Goal: Task Accomplishment & Management: Use online tool/utility

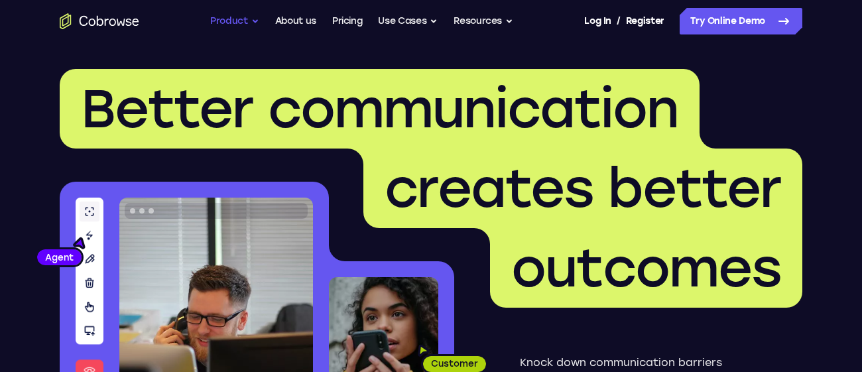
click at [218, 18] on button "Product" at bounding box center [234, 21] width 49 height 27
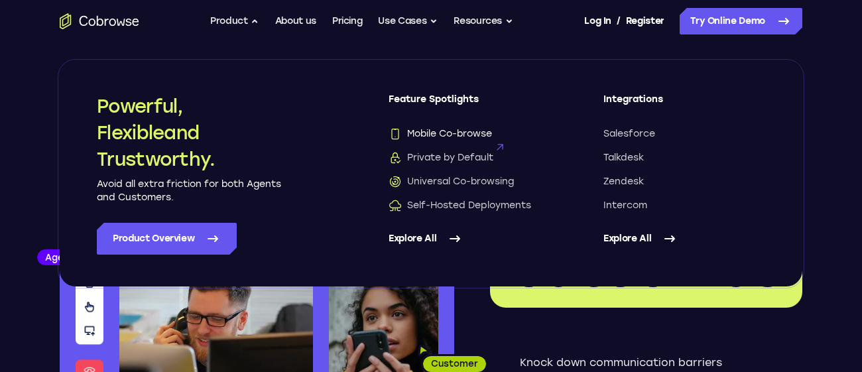
click at [426, 128] on span "Mobile Co-browse" at bounding box center [439, 133] width 103 height 13
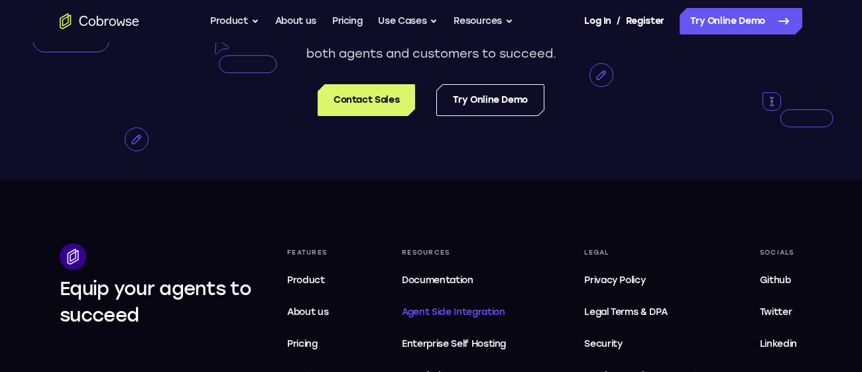
scroll to position [2720, 0]
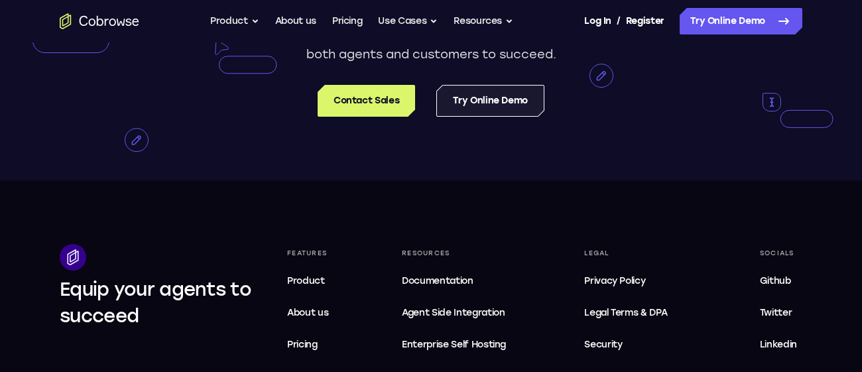
click at [480, 117] on link "Try Online Demo" at bounding box center [490, 101] width 108 height 32
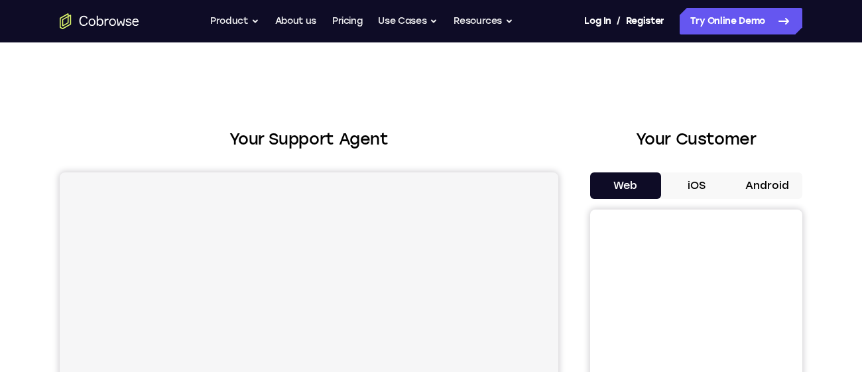
click at [757, 182] on button "Android" at bounding box center [766, 185] width 71 height 27
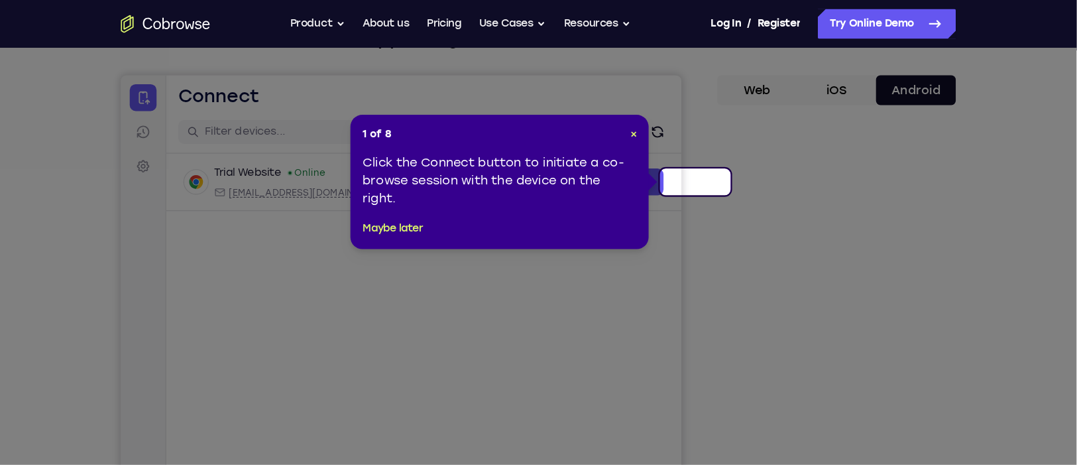
scroll to position [105, 0]
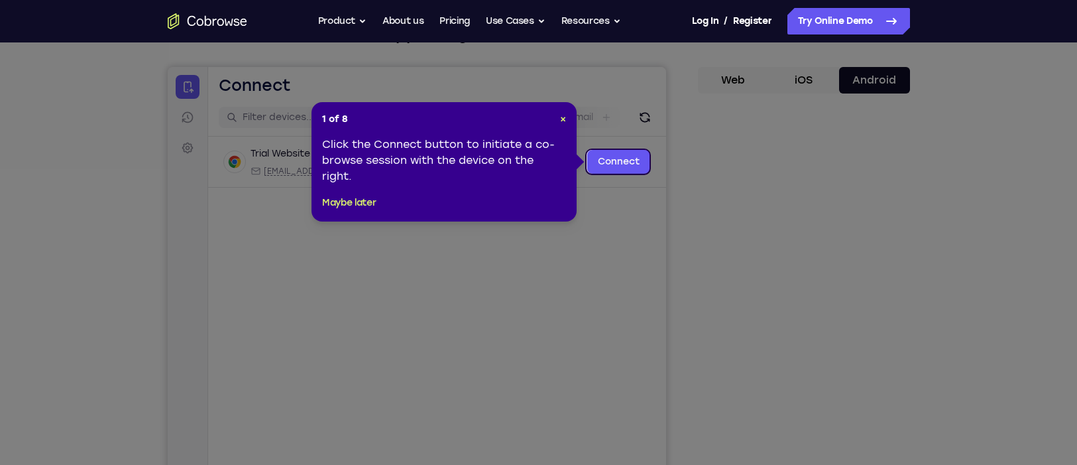
click at [861, 293] on icon at bounding box center [538, 232] width 1077 height 465
click at [565, 123] on span "×" at bounding box center [563, 118] width 6 height 11
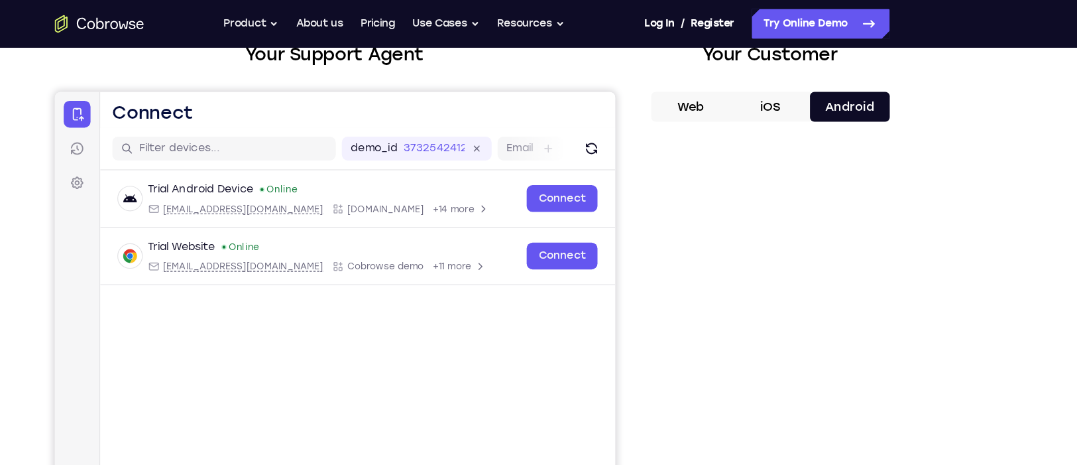
scroll to position [60, 0]
